Goal: Task Accomplishment & Management: Manage account settings

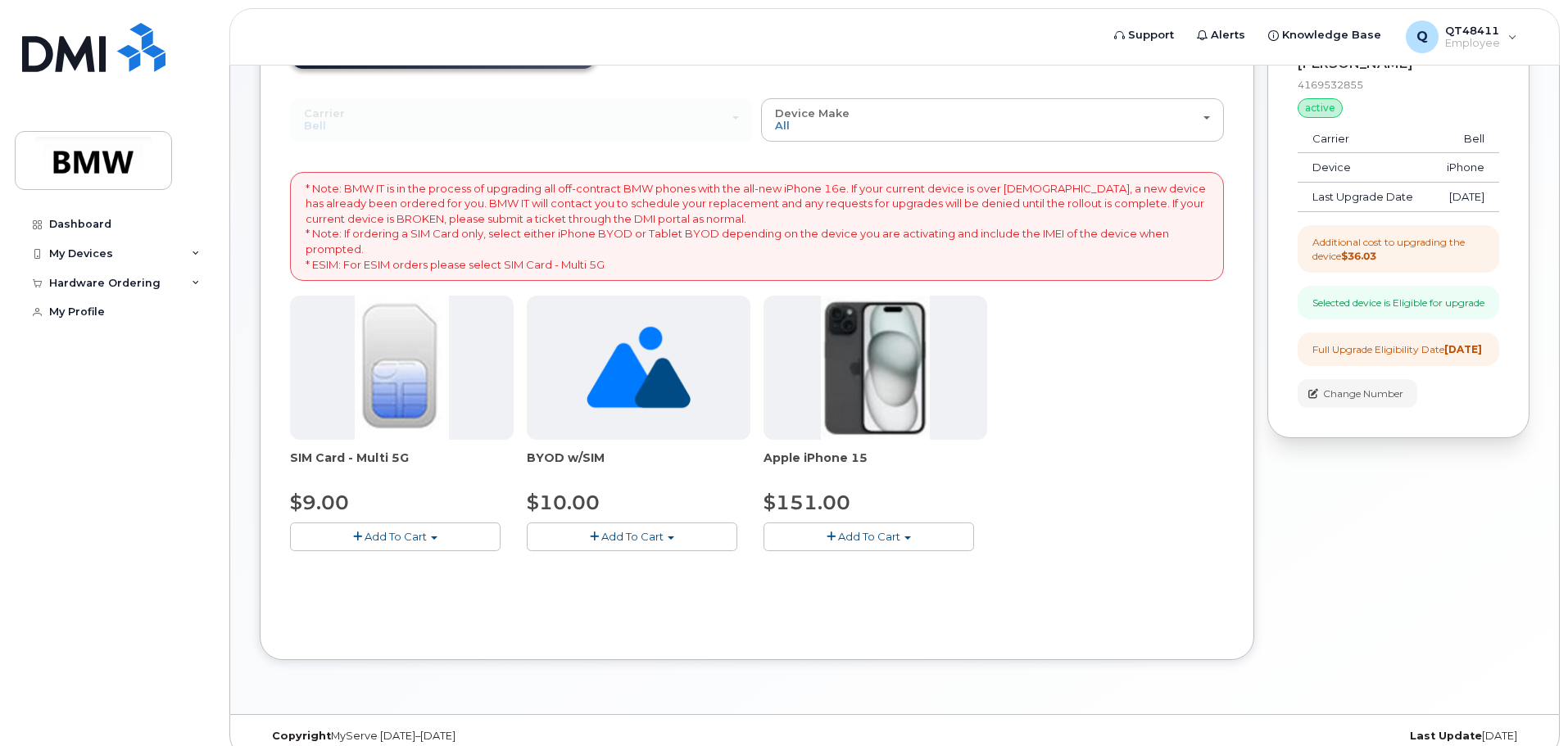
scroll to position [168, 0]
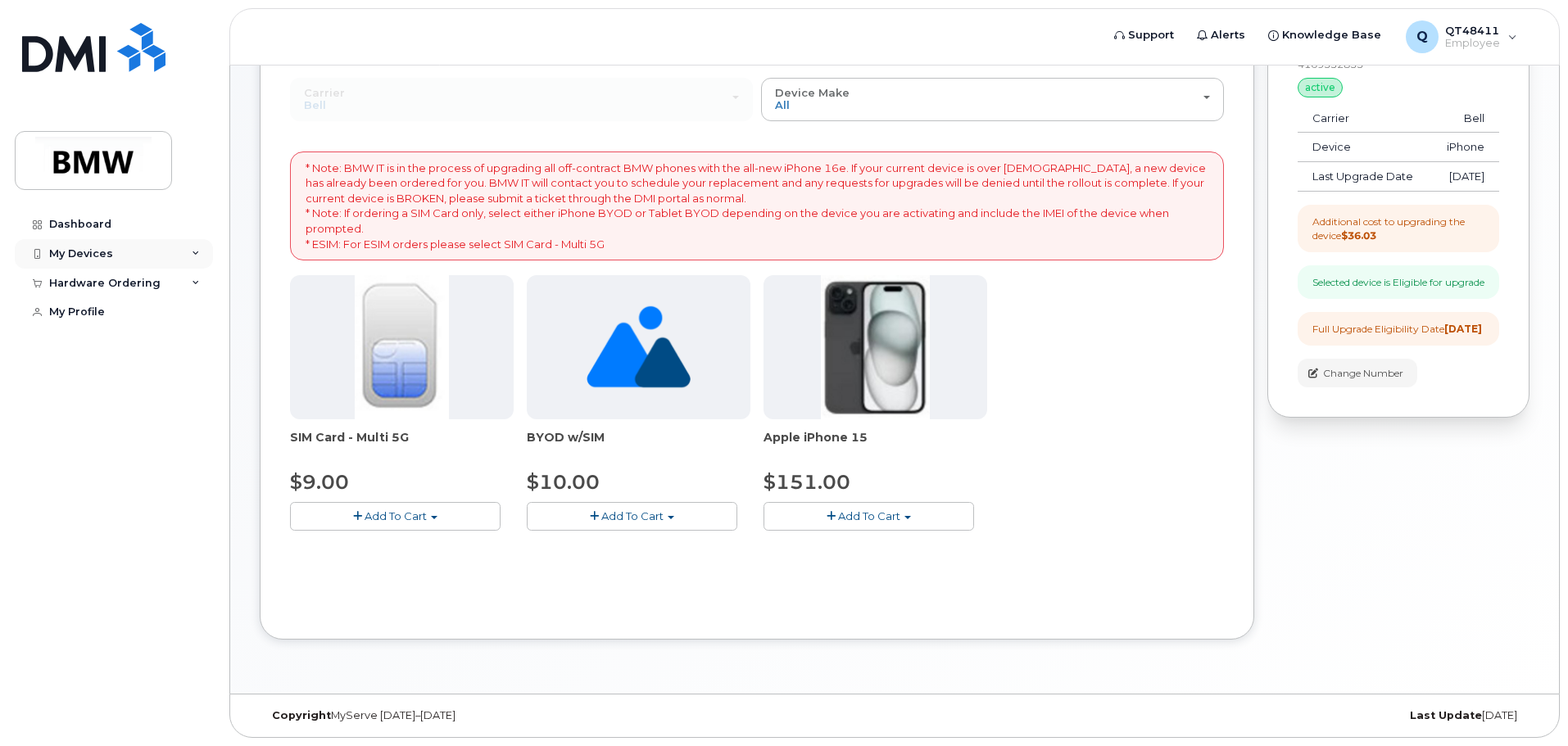
click at [83, 256] on div "My Devices" at bounding box center [82, 254] width 64 height 13
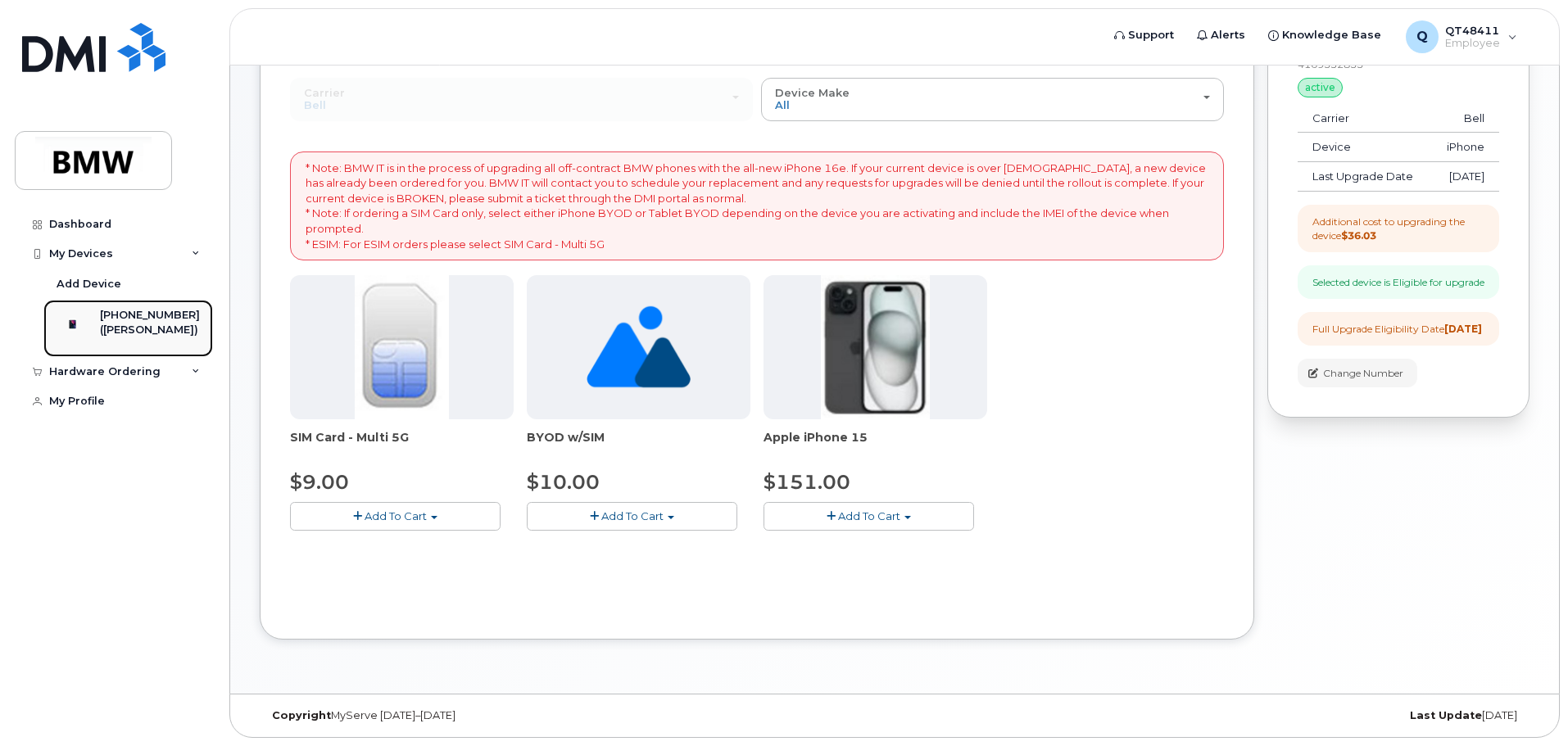
click at [140, 324] on div "([PERSON_NAME])" at bounding box center [149, 330] width 100 height 15
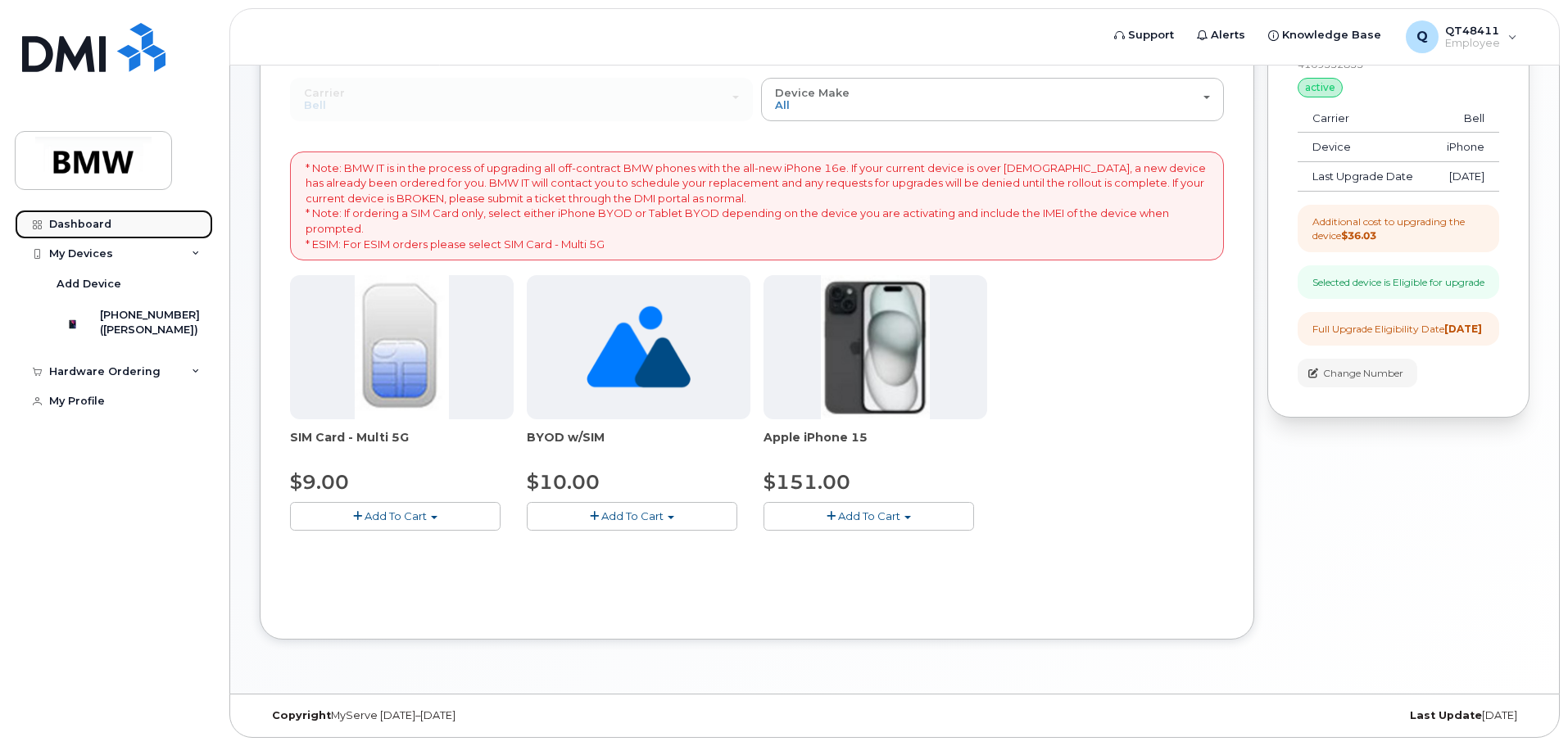
click at [94, 221] on div "Dashboard" at bounding box center [81, 225] width 62 height 13
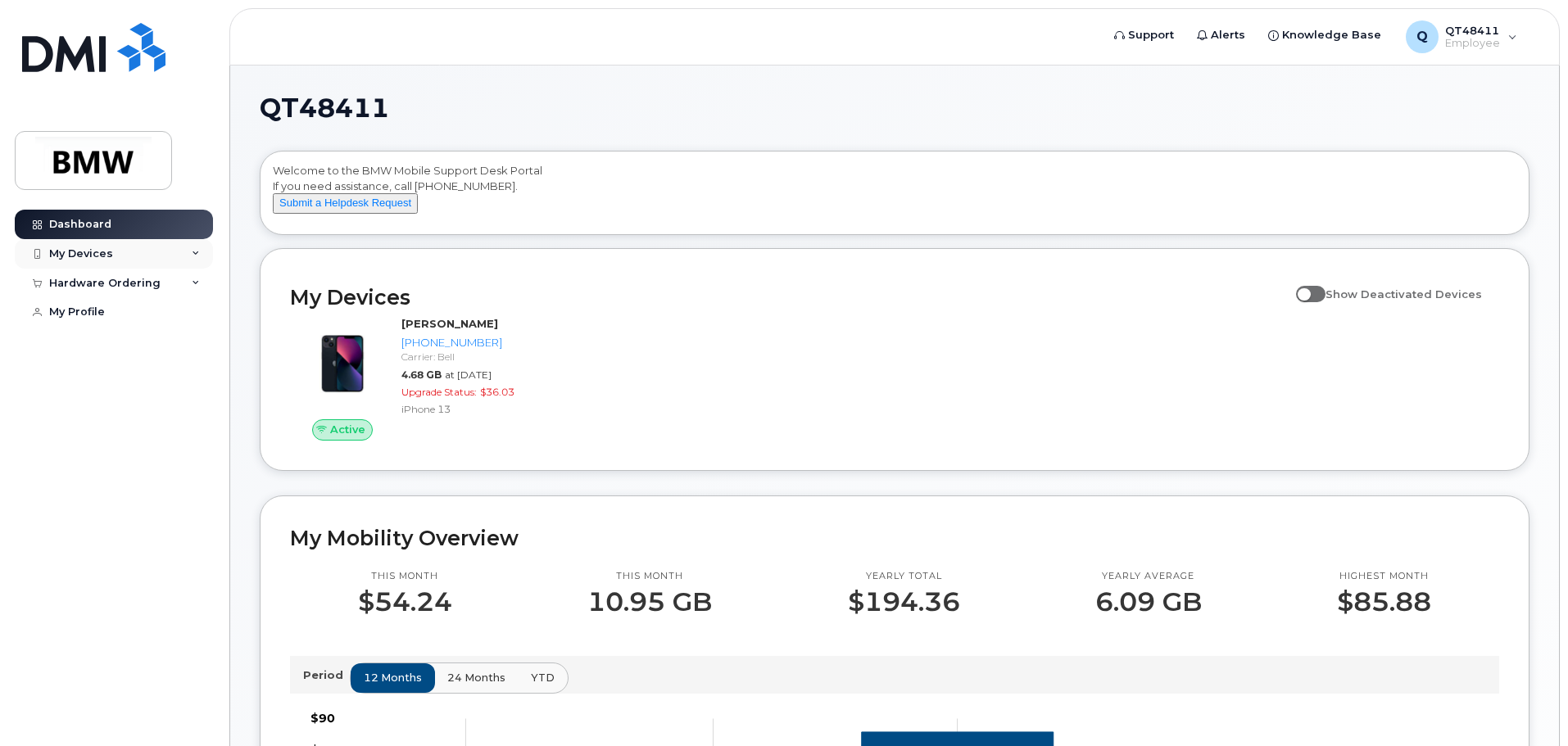
click at [83, 258] on div "My Devices" at bounding box center [82, 254] width 64 height 13
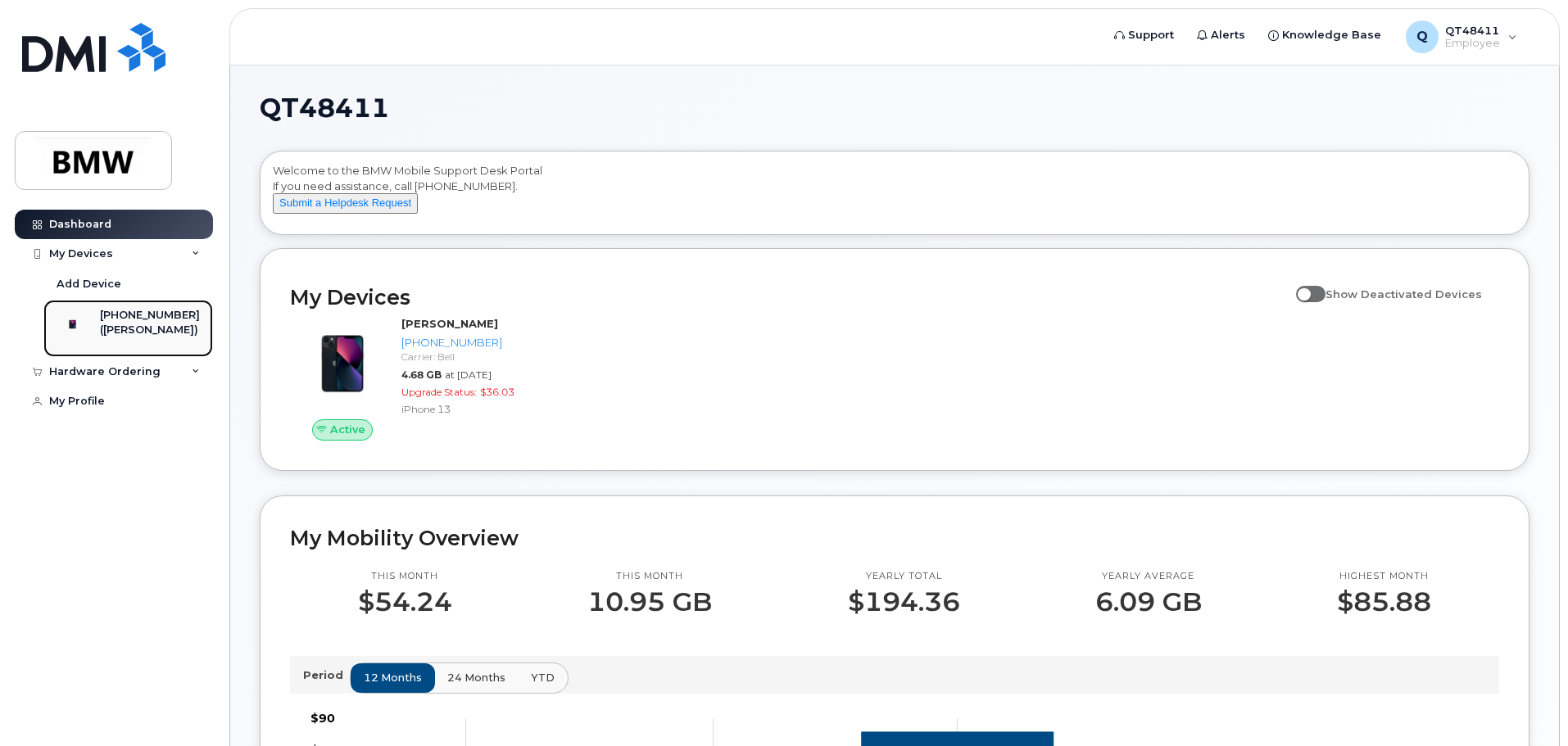
click at [119, 335] on div "([PERSON_NAME])" at bounding box center [149, 330] width 100 height 15
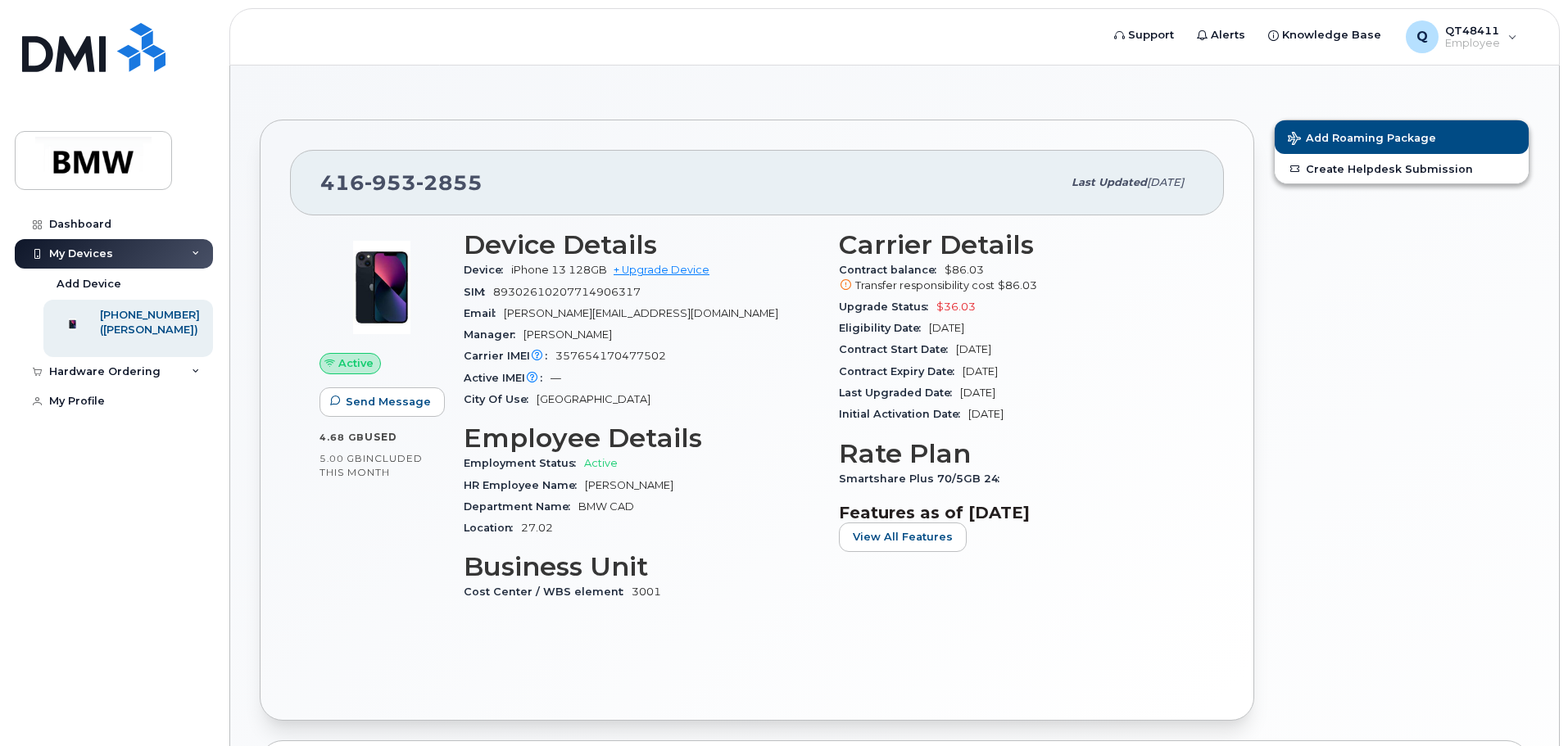
drag, startPoint x: 962, startPoint y: 391, endPoint x: 959, endPoint y: 381, distance: 10.4
click at [960, 385] on div "Last Upgraded Date Sep 25, 2023" at bounding box center [1017, 392] width 356 height 21
drag, startPoint x: 930, startPoint y: 327, endPoint x: 999, endPoint y: 332, distance: 69.2
click at [965, 332] on span "Sep 25, 2025" at bounding box center [946, 327] width 35 height 12
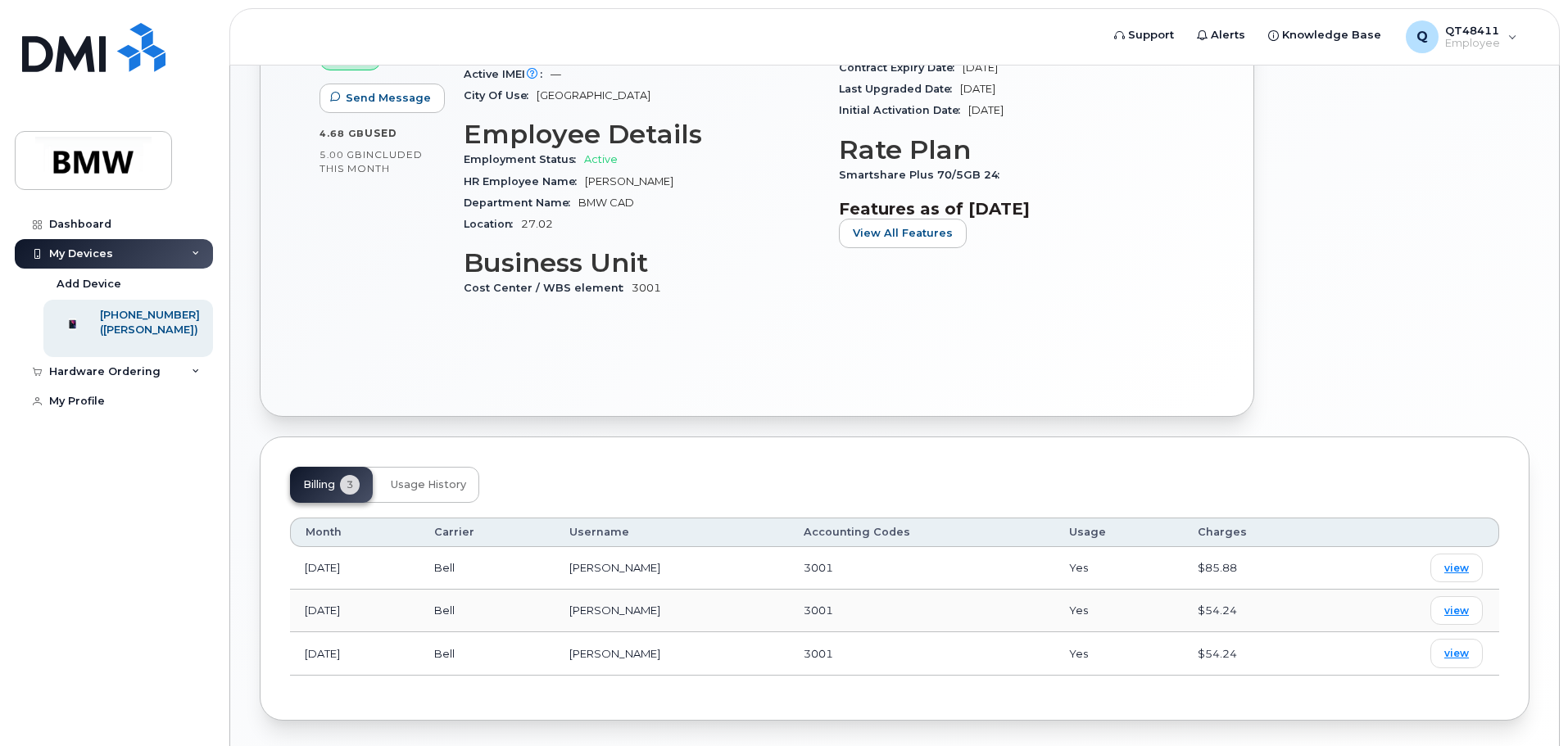
scroll to position [360, 0]
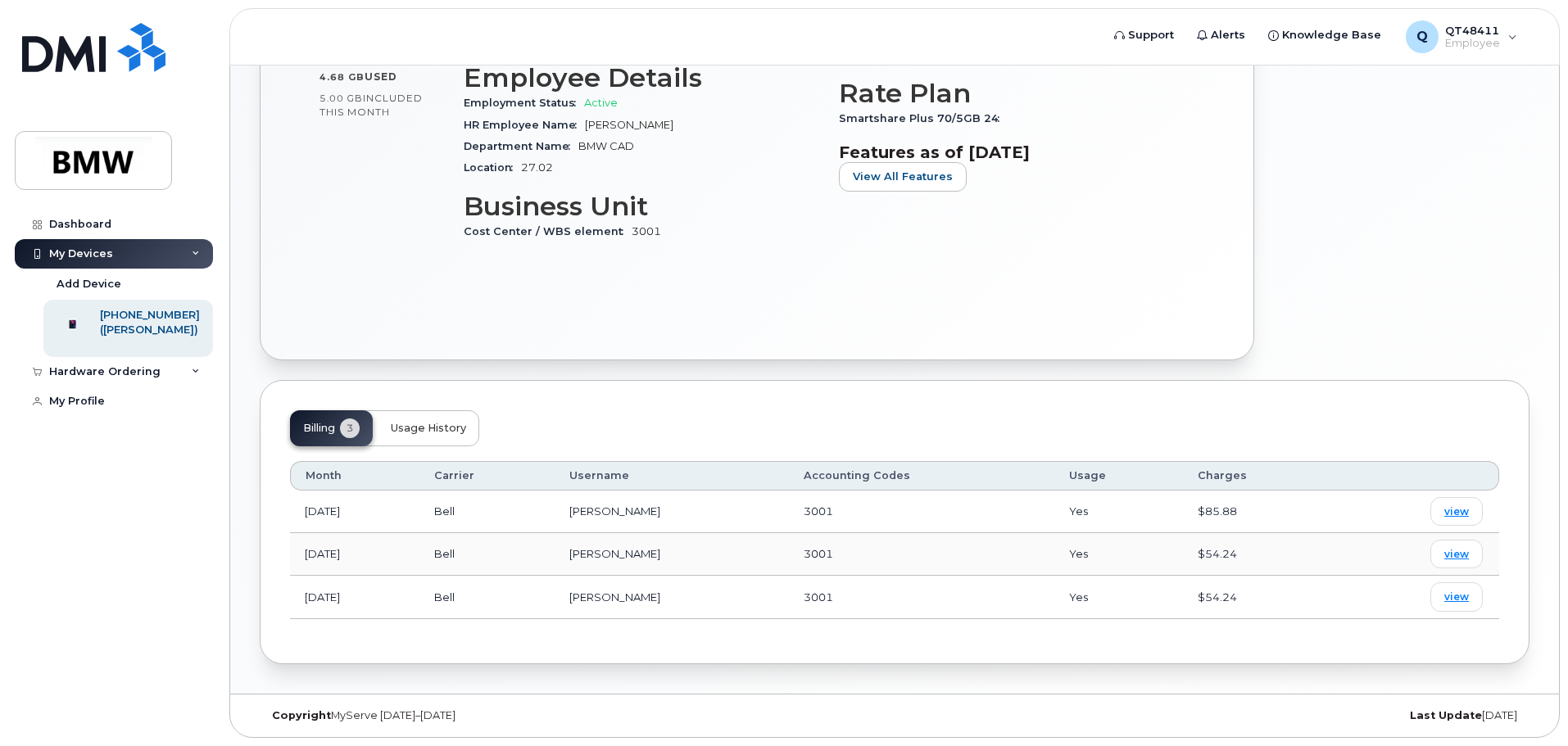
click at [427, 432] on span "Usage History" at bounding box center [428, 428] width 75 height 13
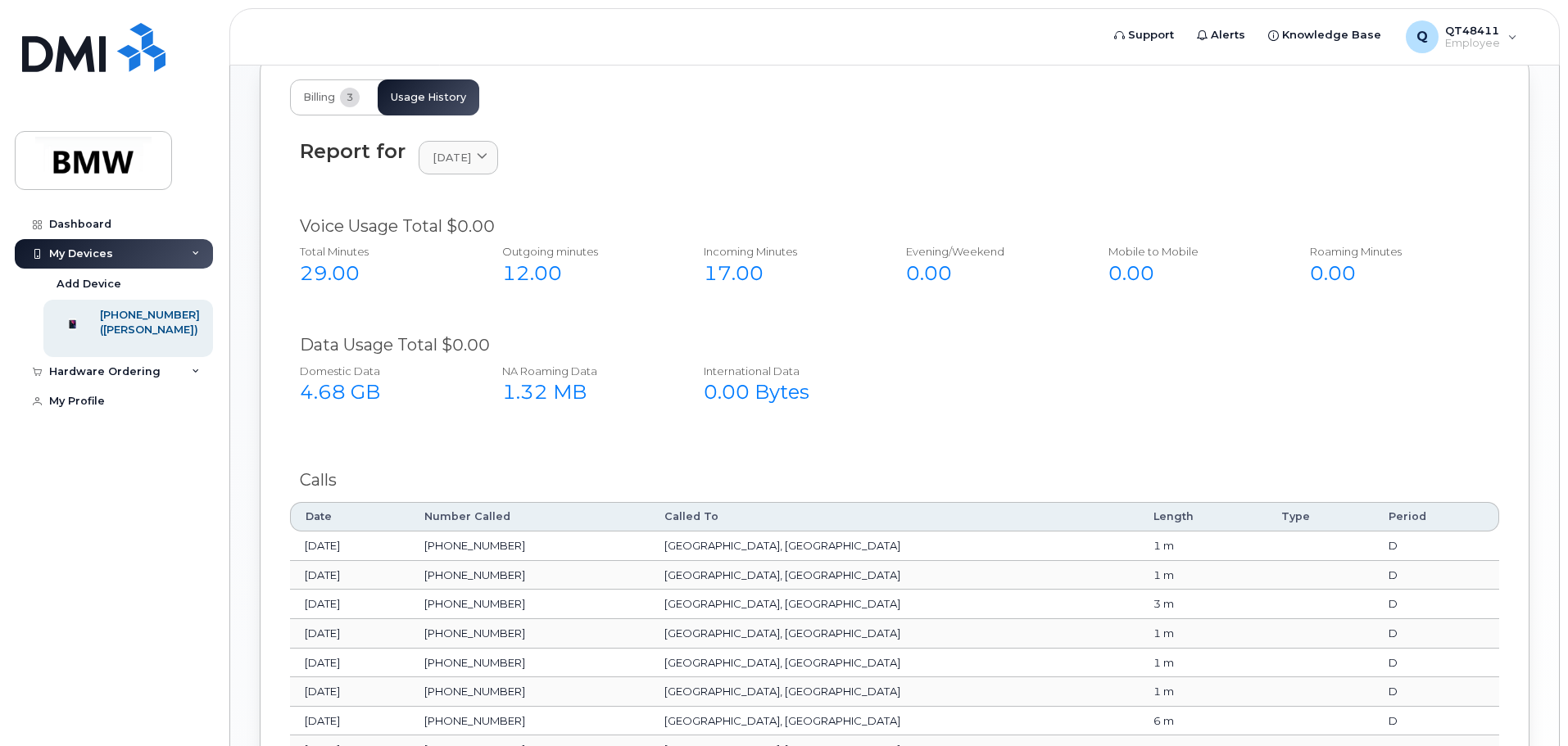
scroll to position [688, 0]
click at [826, 302] on div "Total Minutes 29.00 Outgoing minutes 12.00 Incoming Minutes 17.00 Evening/Weeke…" at bounding box center [883, 274] width 1213 height 66
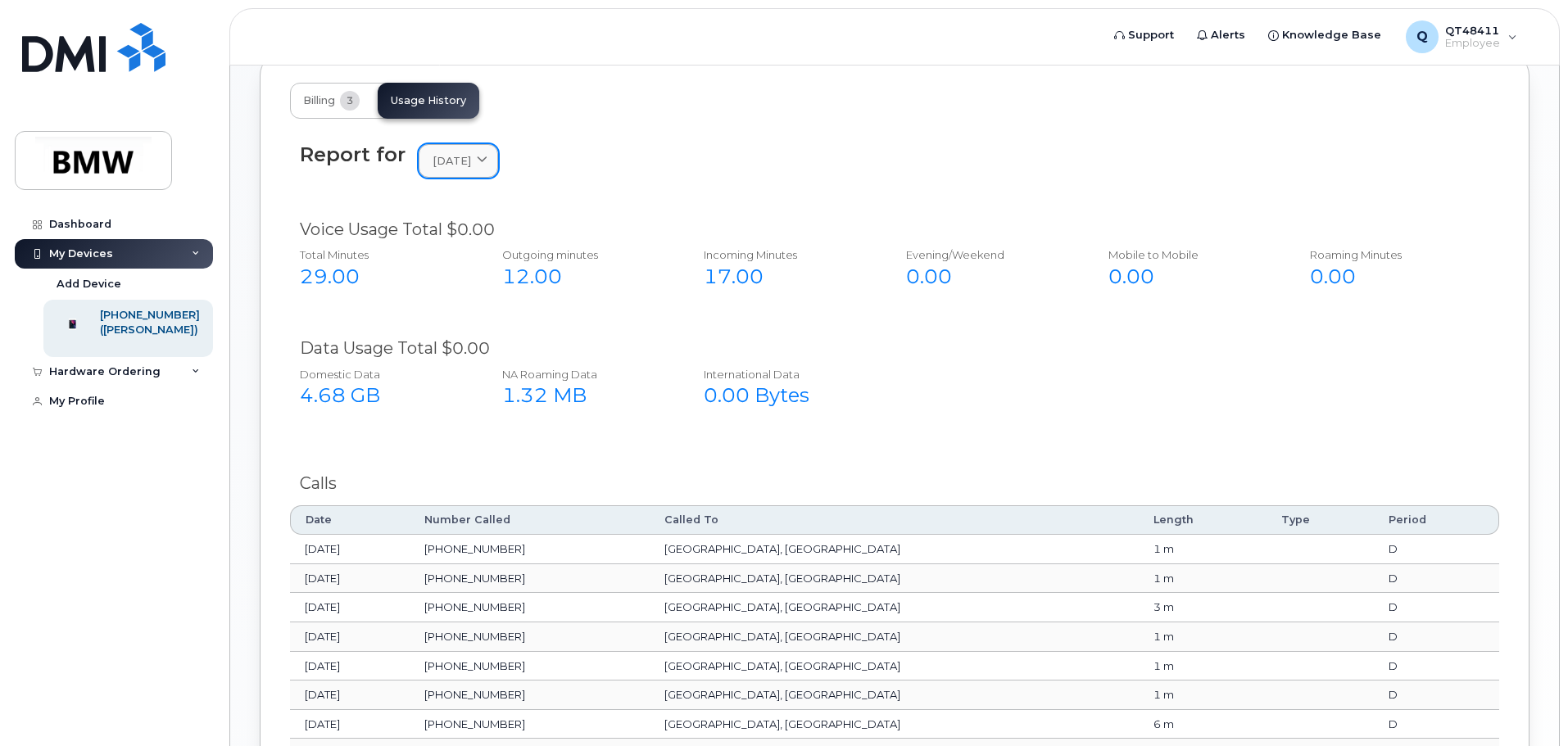
click at [471, 166] on span "September 2025" at bounding box center [452, 160] width 39 height 16
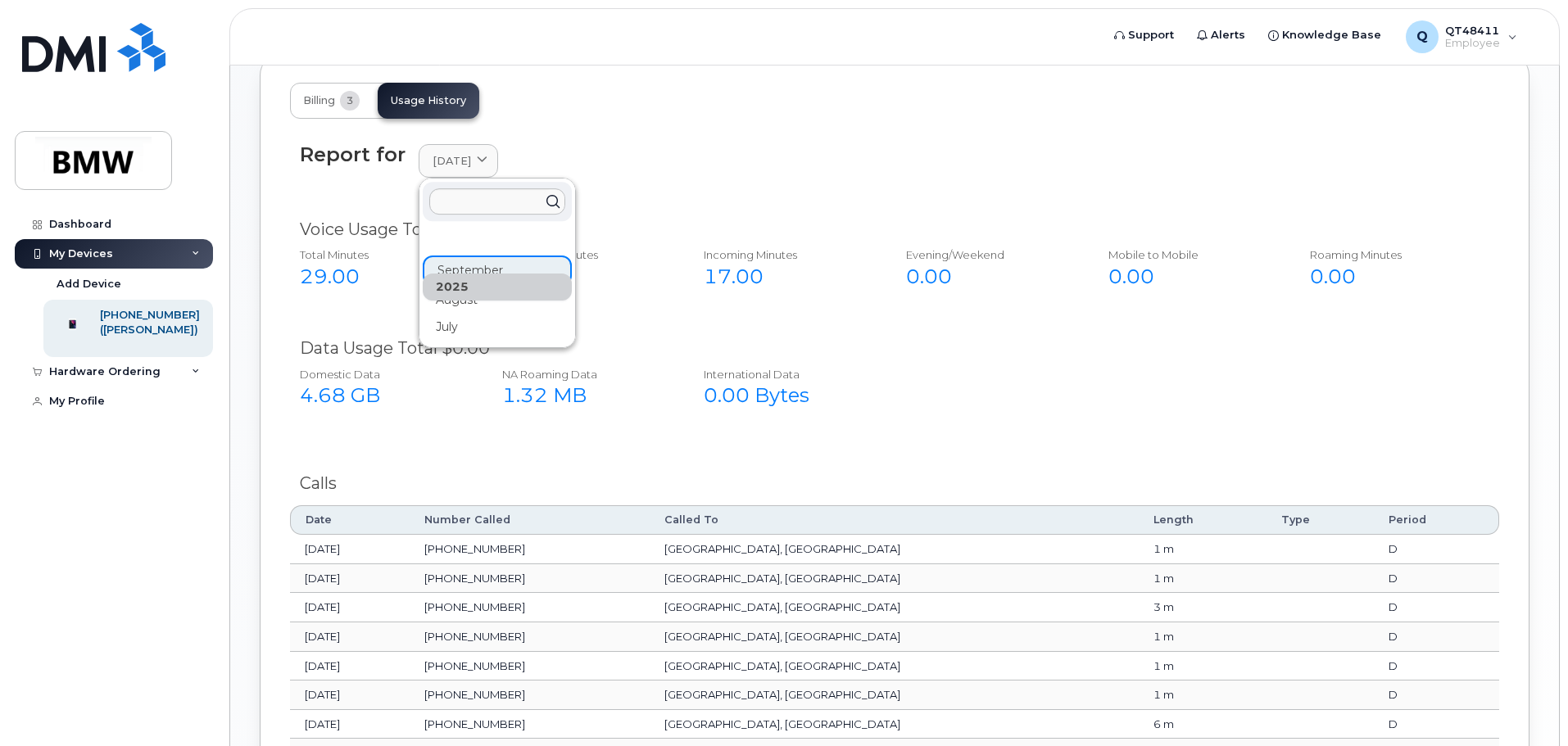
click at [666, 202] on div "Report for September 2025 2025 September August July" at bounding box center [894, 170] width 1209 height 74
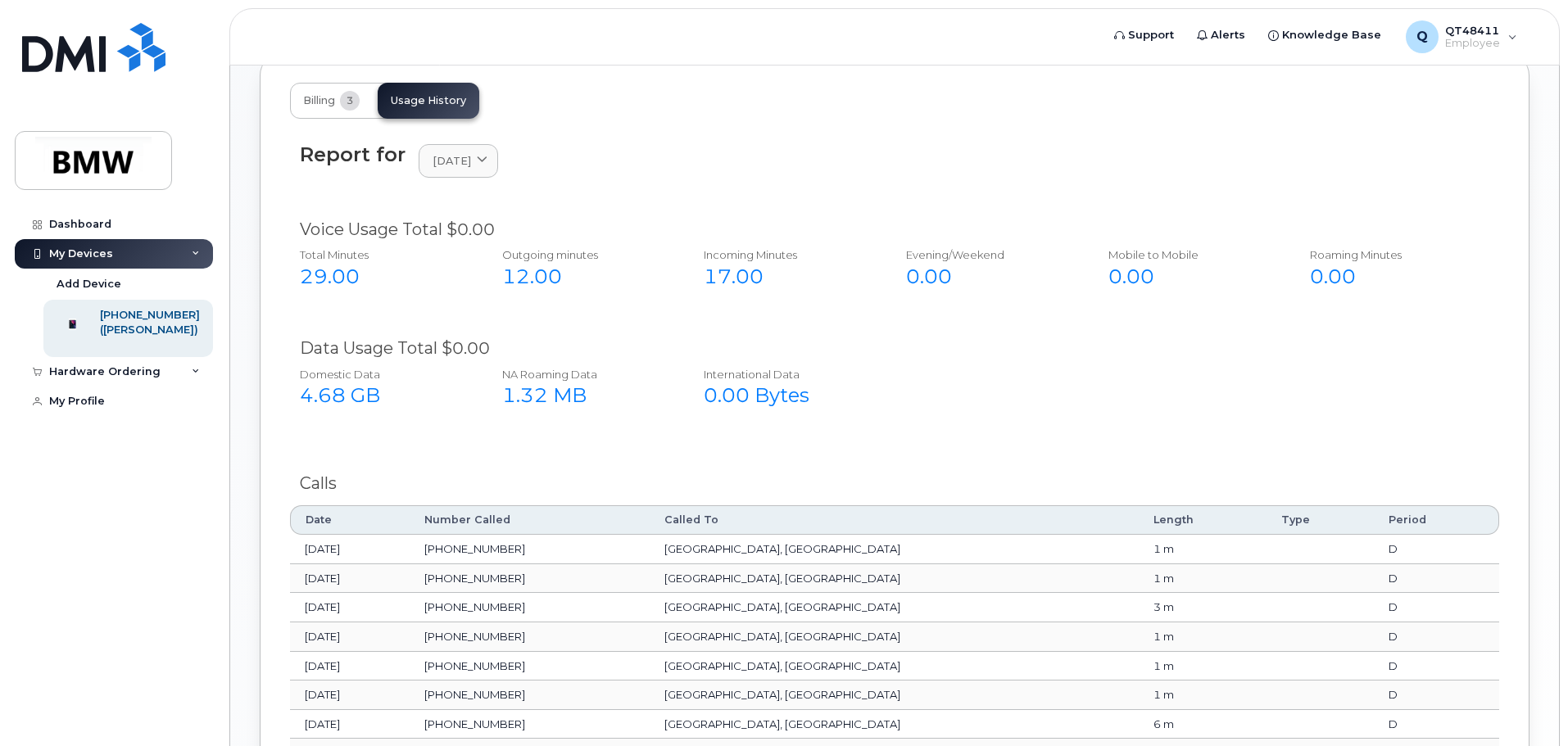
click at [417, 104] on div "Billing 3 Usage History" at bounding box center [384, 100] width 189 height 36
click at [357, 100] on span "3" at bounding box center [349, 100] width 19 height 19
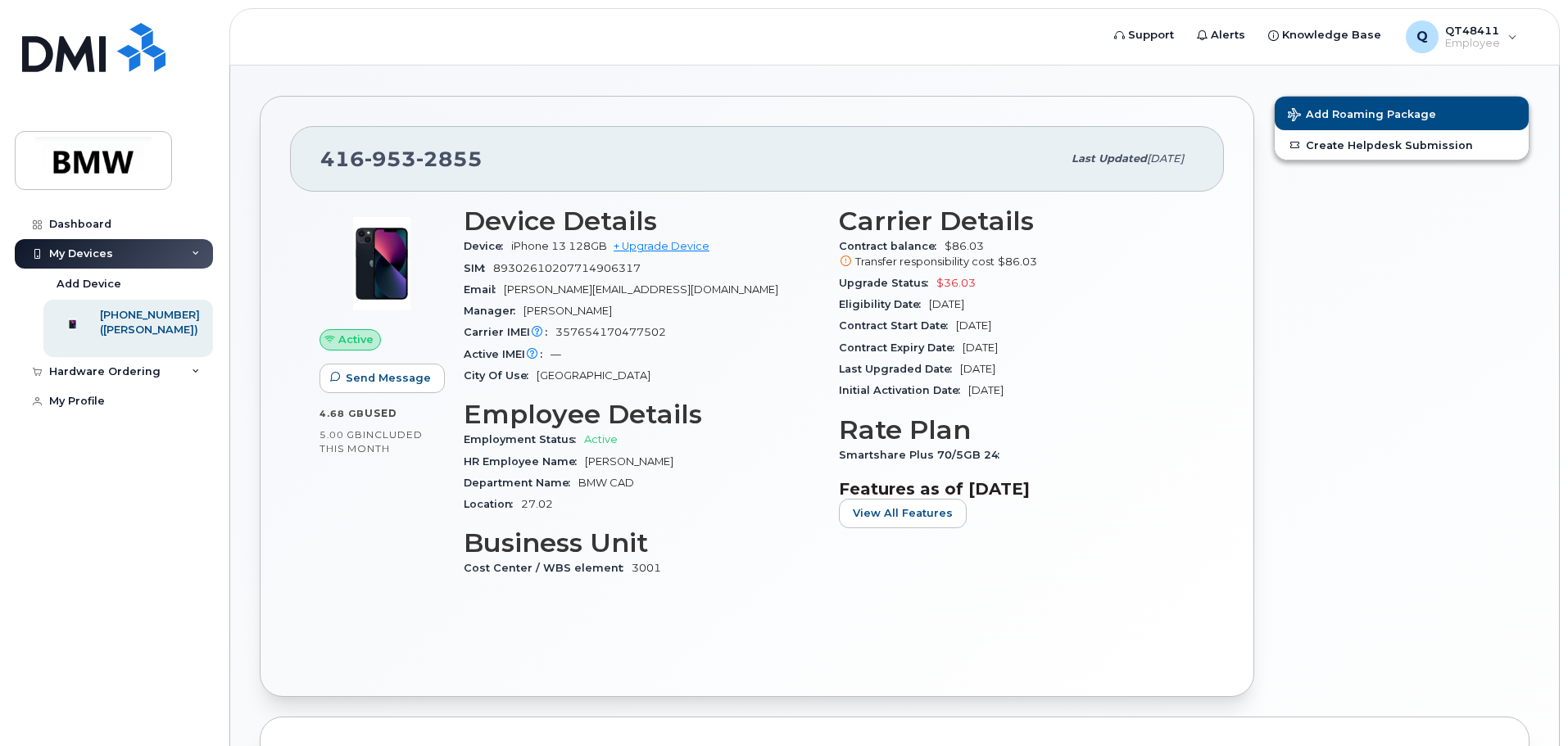
scroll to position [0, 0]
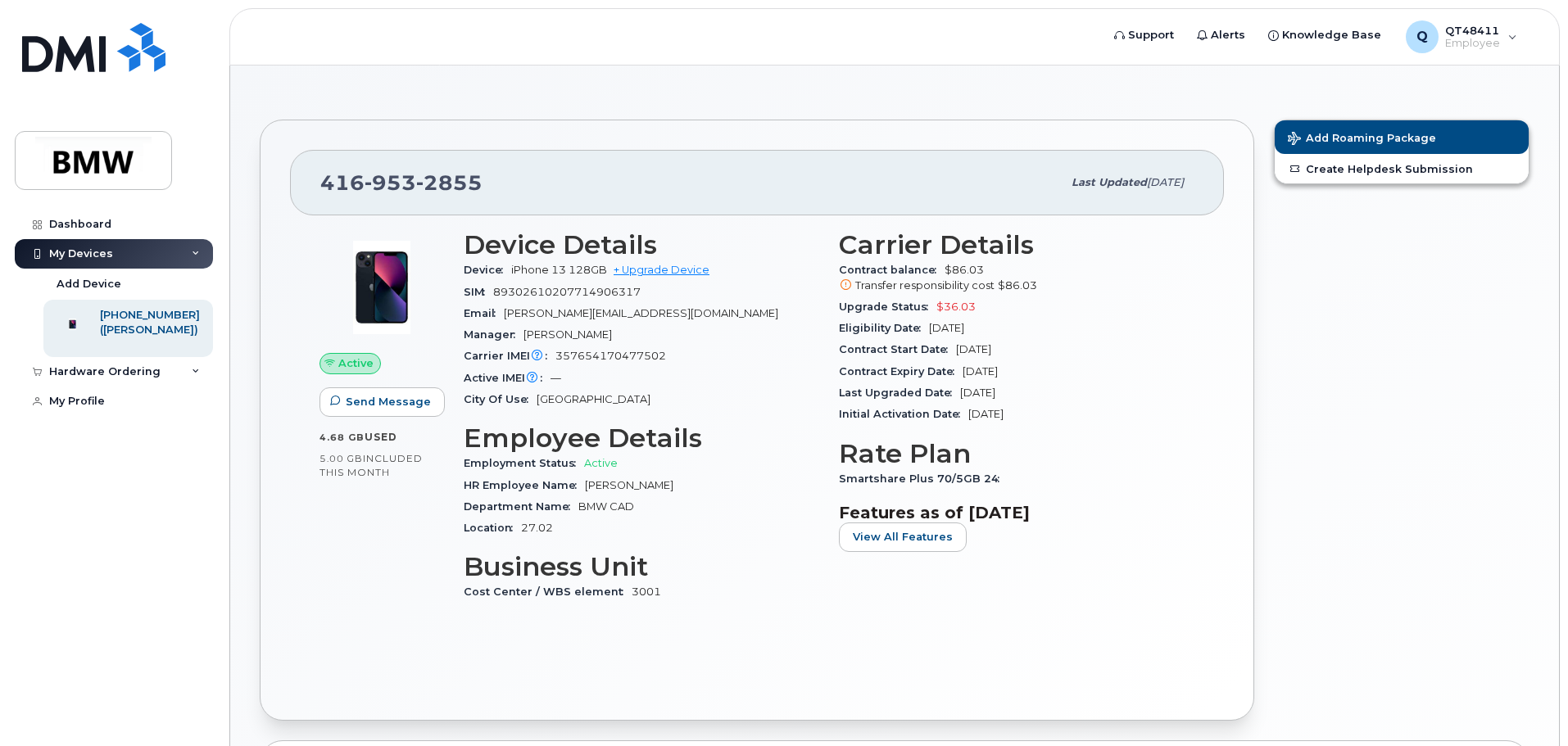
click at [149, 500] on div "Dashboard My Devices Add Device 416-953-2855 (Johnathan Lung) Hardware Ordering…" at bounding box center [116, 466] width 203 height 512
click at [139, 378] on div "Hardware Ordering" at bounding box center [105, 372] width 112 height 13
click at [101, 216] on link "Dashboard" at bounding box center [114, 225] width 198 height 29
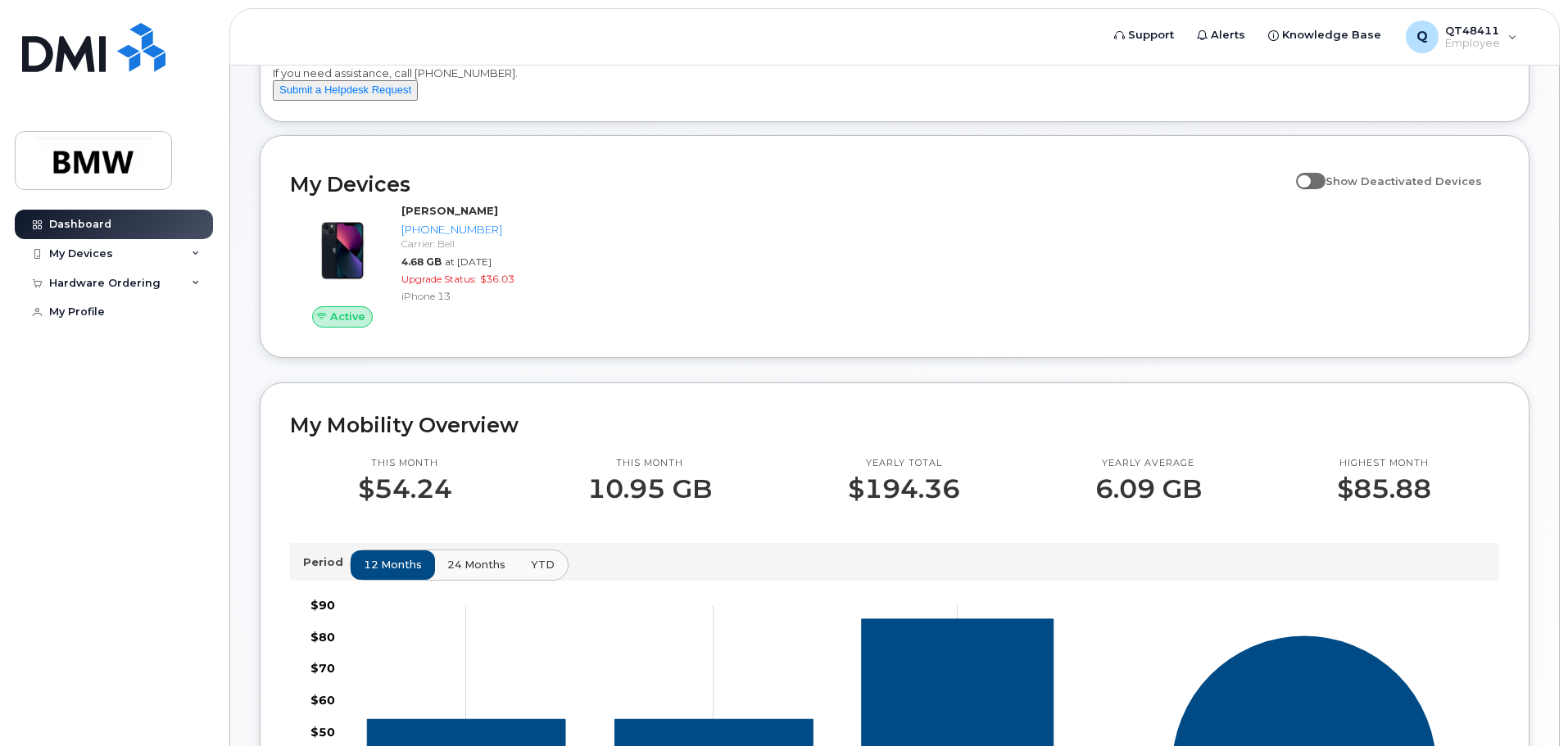
scroll to position [82, 0]
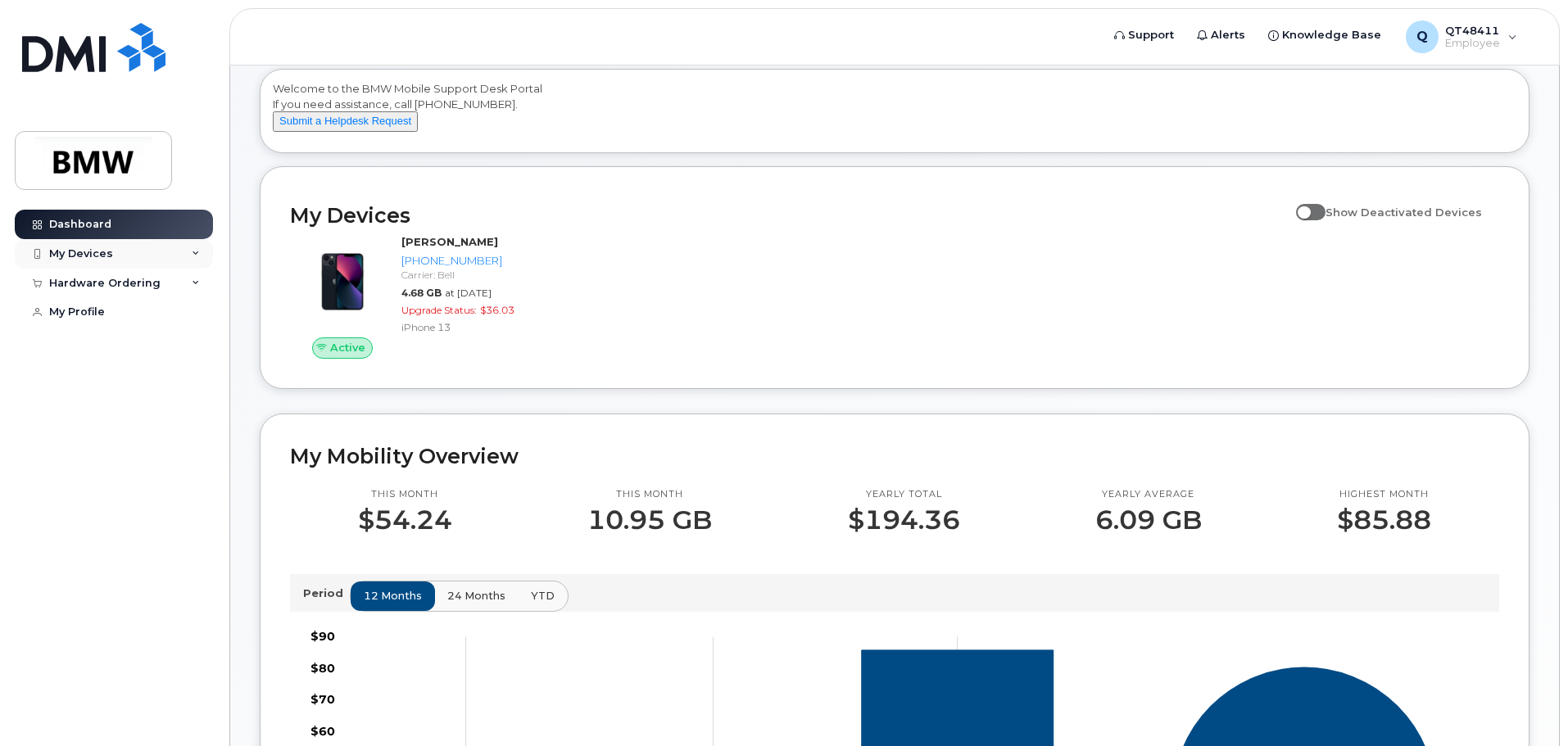
click at [110, 250] on div "My Devices" at bounding box center [82, 254] width 64 height 13
click at [627, 283] on div "Active Johnathan Lung 416-953-2855 Carrier: Bell 4.68 GB at Sep 01, 2025 Upgrad…" at bounding box center [895, 296] width 1229 height 144
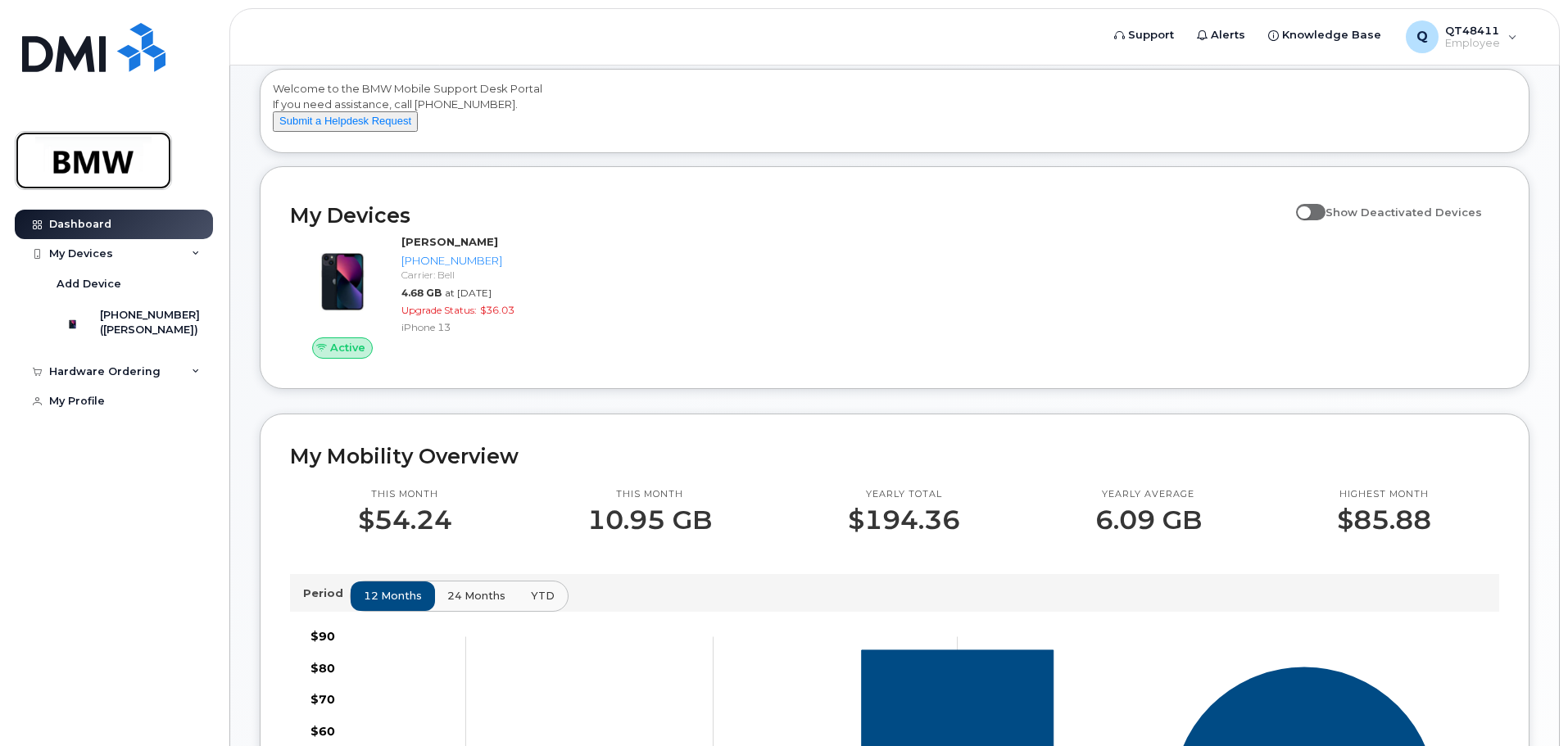
click at [100, 155] on img at bounding box center [94, 160] width 127 height 48
